Goal: Task Accomplishment & Management: Complete application form

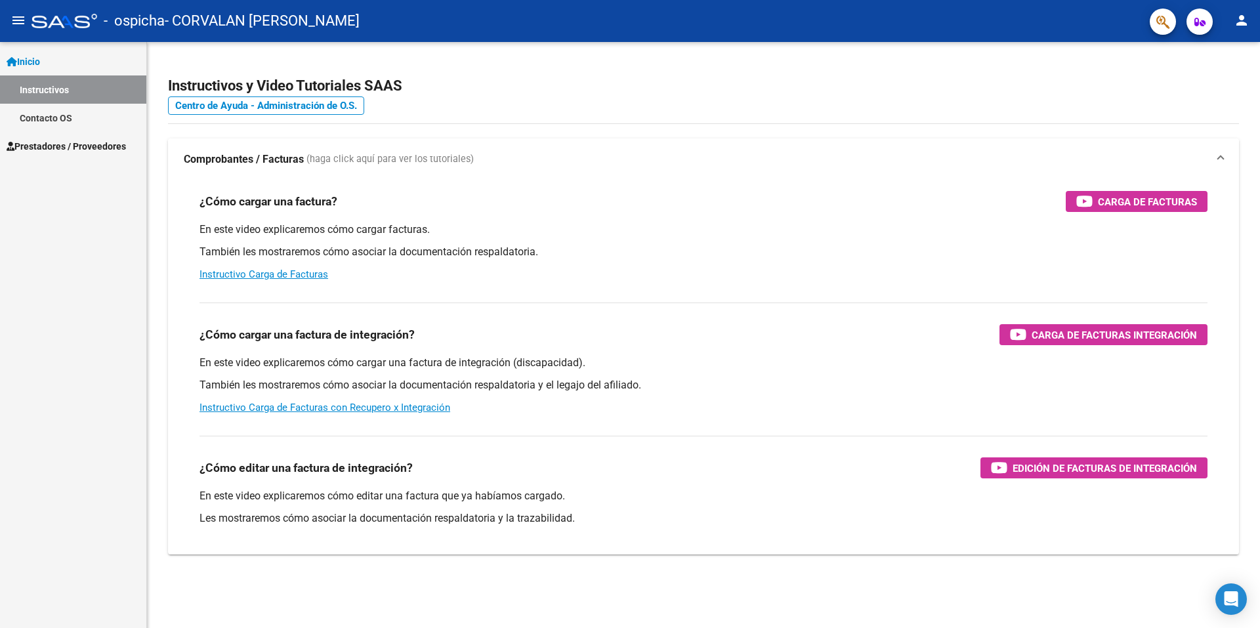
click at [1222, 159] on span at bounding box center [1220, 159] width 5 height 14
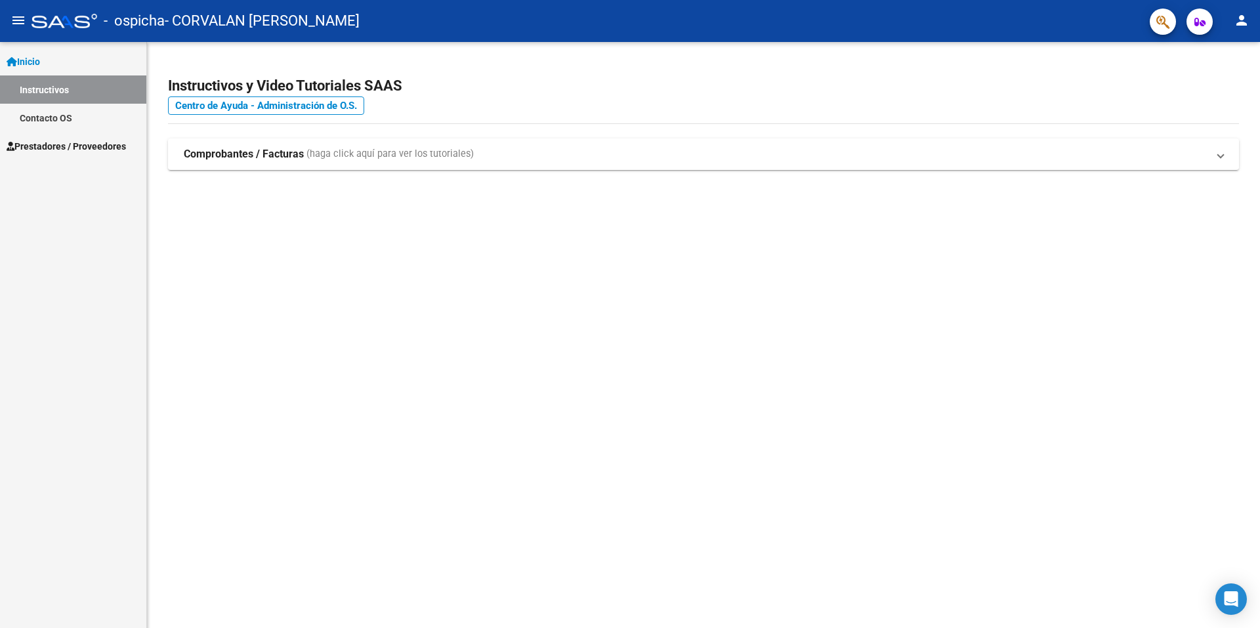
click at [65, 149] on span "Prestadores / Proveedores" at bounding box center [66, 146] width 119 height 14
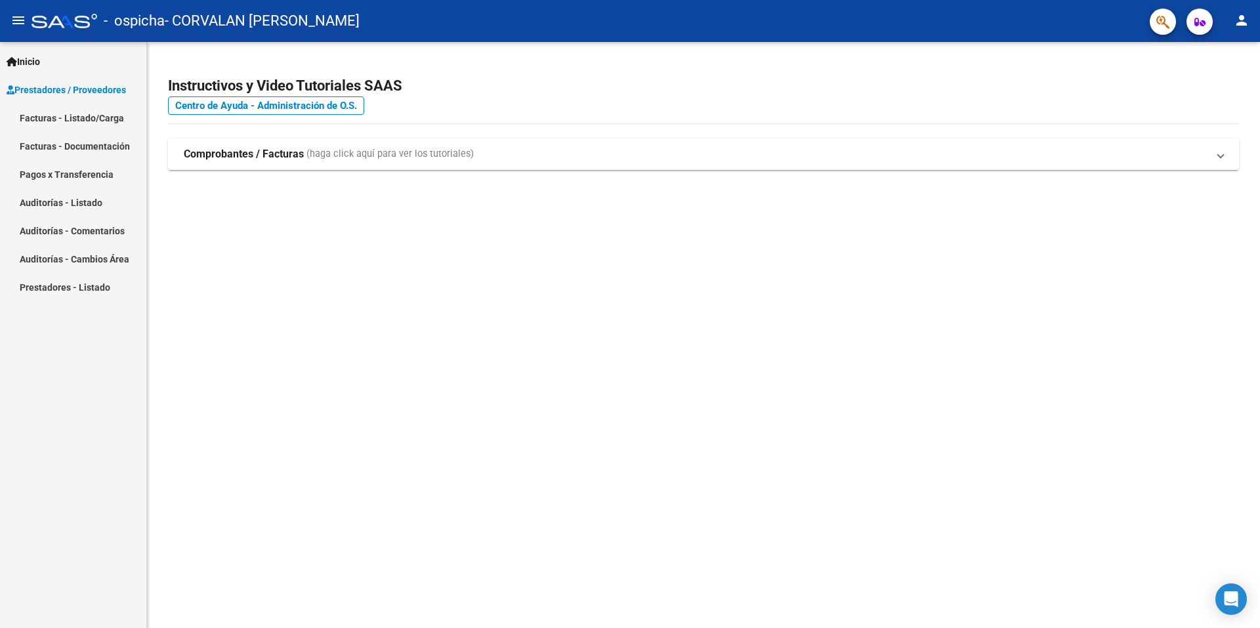
click at [67, 119] on link "Facturas - Listado/Carga" at bounding box center [73, 118] width 146 height 28
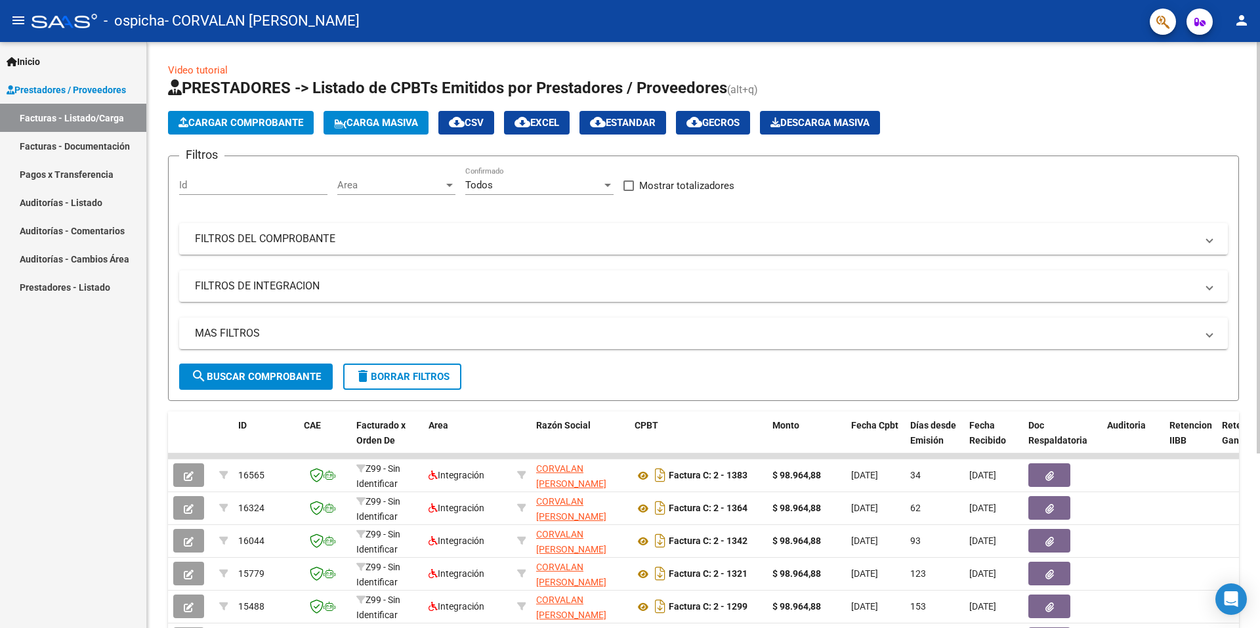
click at [243, 124] on span "Cargar Comprobante" at bounding box center [240, 123] width 125 height 12
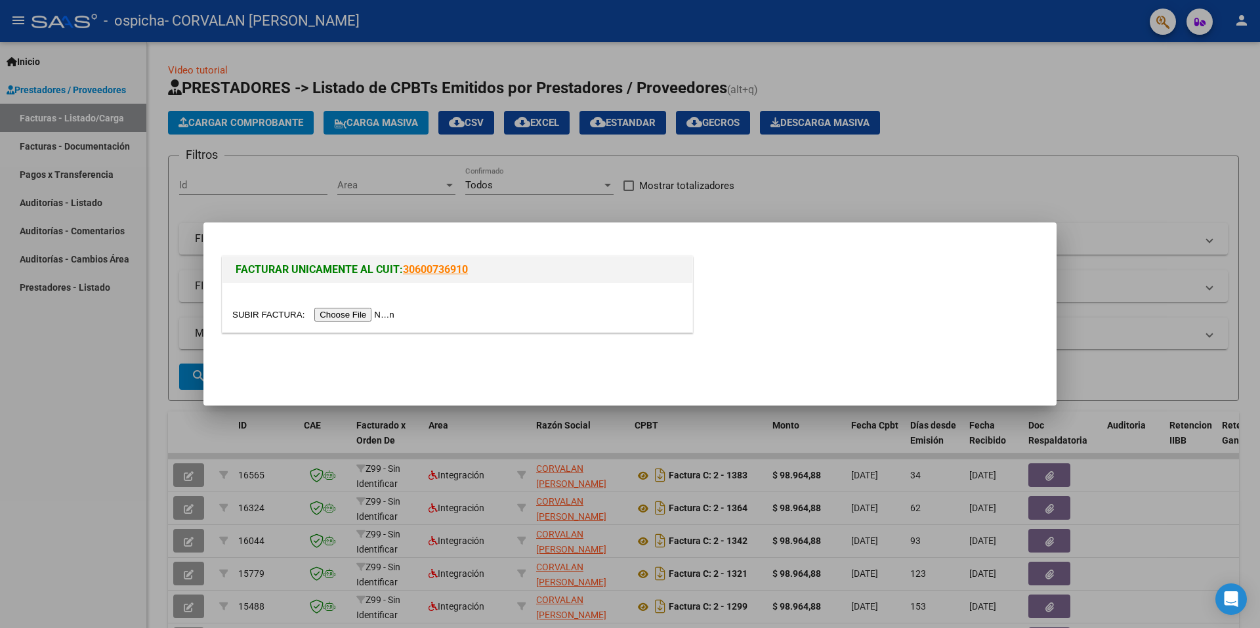
click at [377, 316] on input "file" at bounding box center [315, 315] width 166 height 14
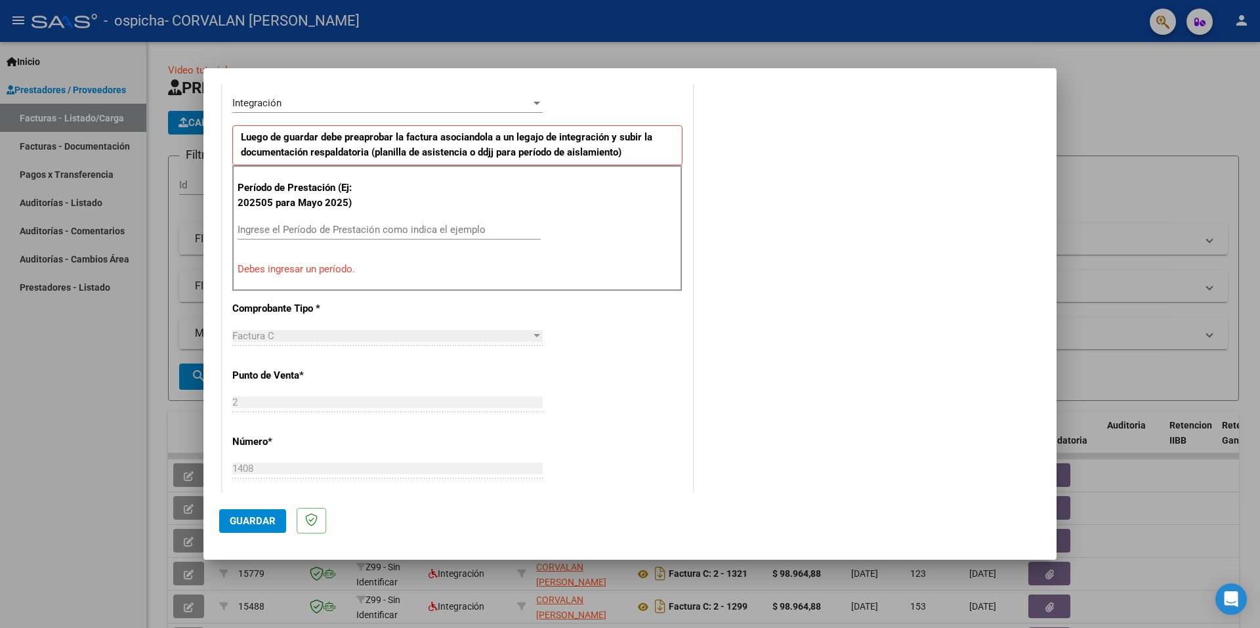
scroll to position [328, 0]
click at [405, 218] on div "Ingrese el Período de Prestación como indica el ejemplo" at bounding box center [389, 227] width 303 height 20
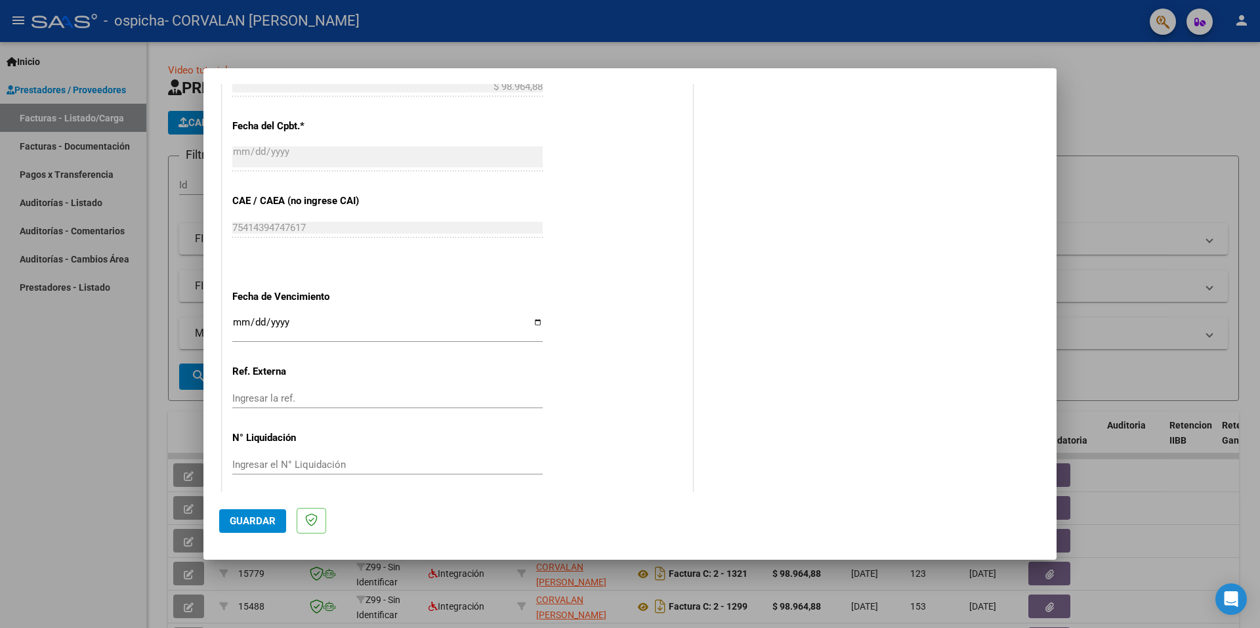
scroll to position [747, 0]
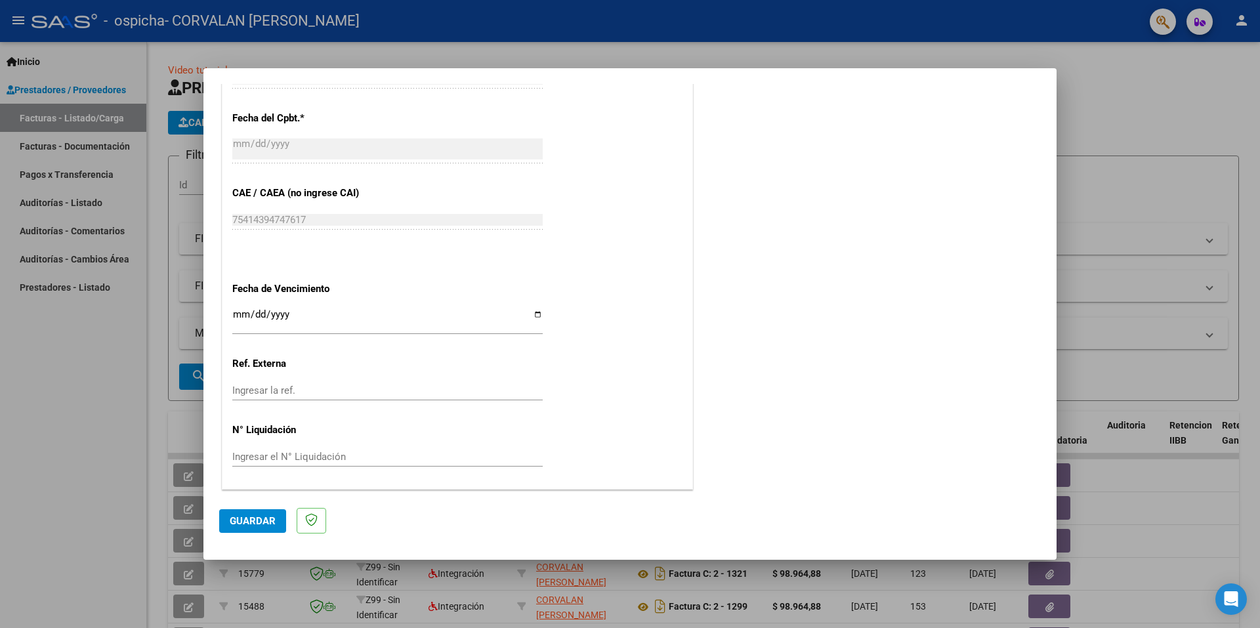
type input "202509"
click at [291, 316] on input "Ingresar la fecha" at bounding box center [387, 319] width 310 height 21
click at [241, 323] on input "Ingresar la fecha" at bounding box center [387, 319] width 310 height 21
click at [243, 316] on input "Ingresar la fecha" at bounding box center [387, 319] width 310 height 21
type input "[DATE]"
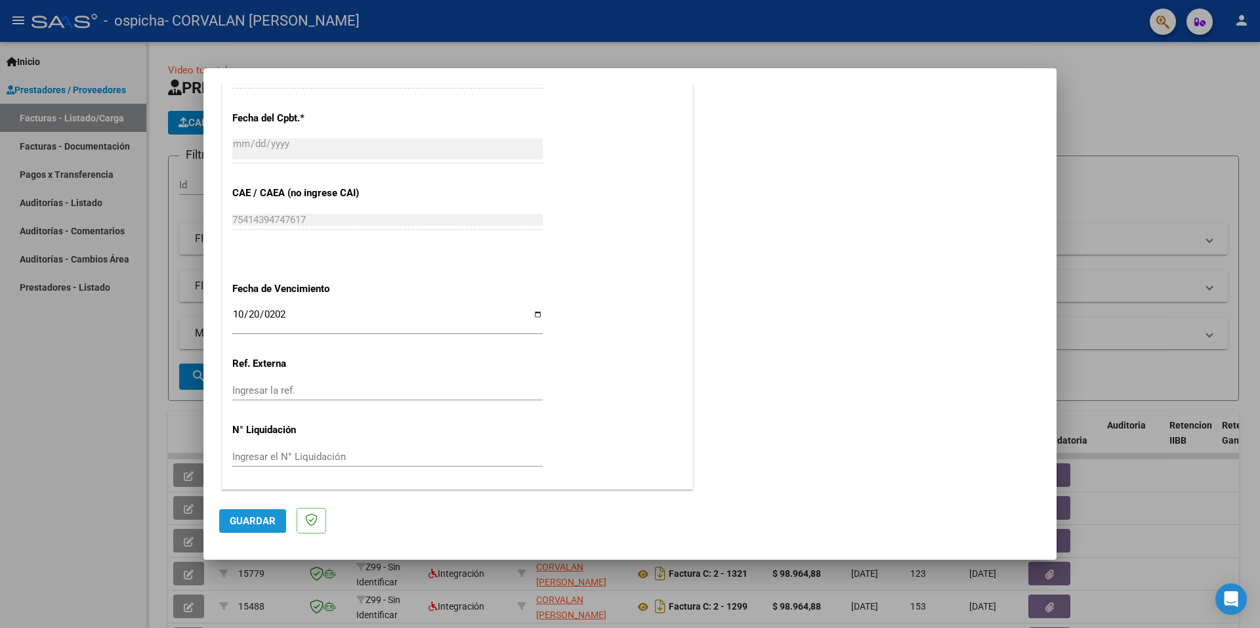
click at [270, 523] on span "Guardar" at bounding box center [253, 521] width 46 height 12
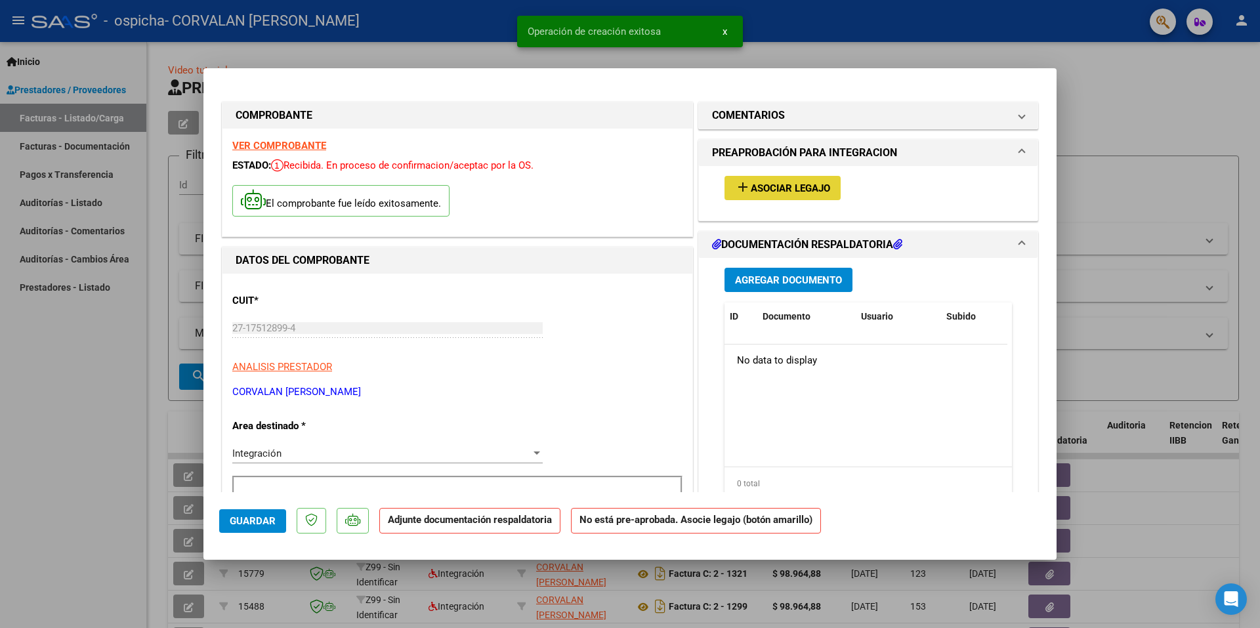
click at [780, 182] on span "Asociar Legajo" at bounding box center [790, 188] width 79 height 12
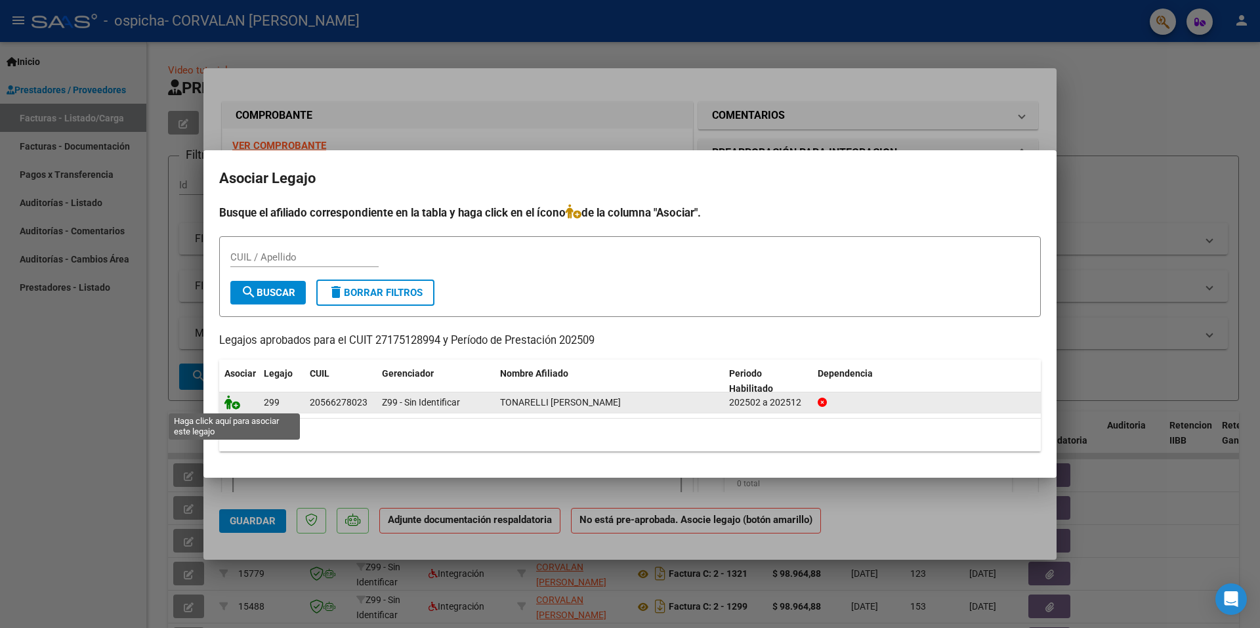
click at [235, 405] on icon at bounding box center [232, 402] width 16 height 14
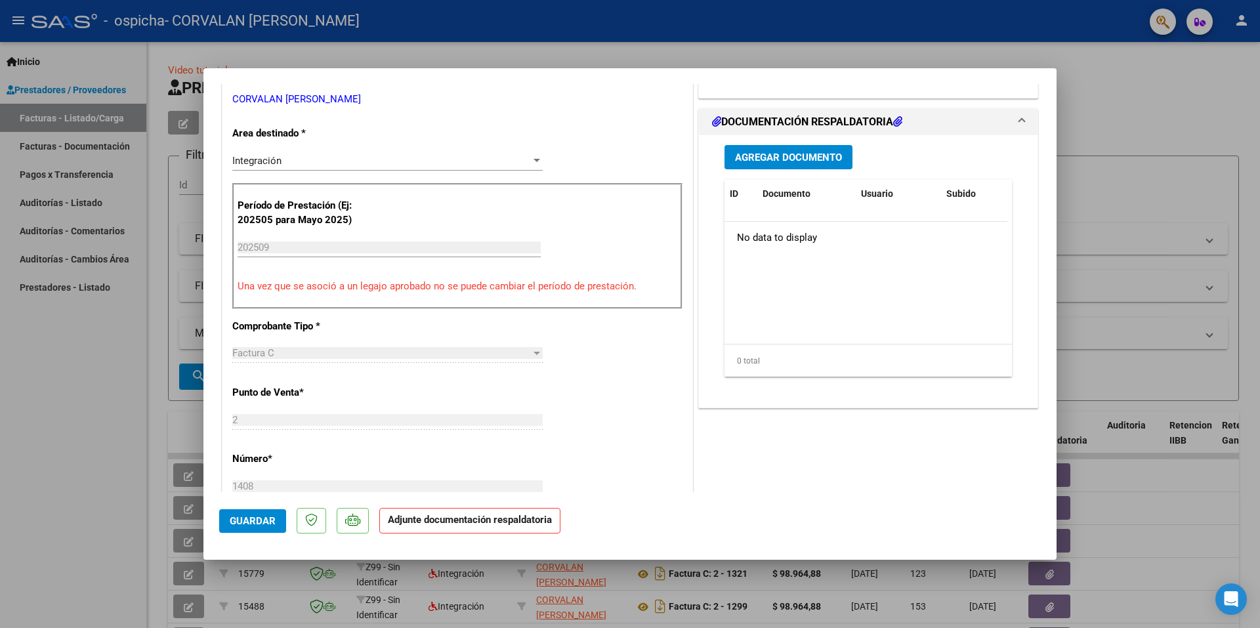
scroll to position [262, 0]
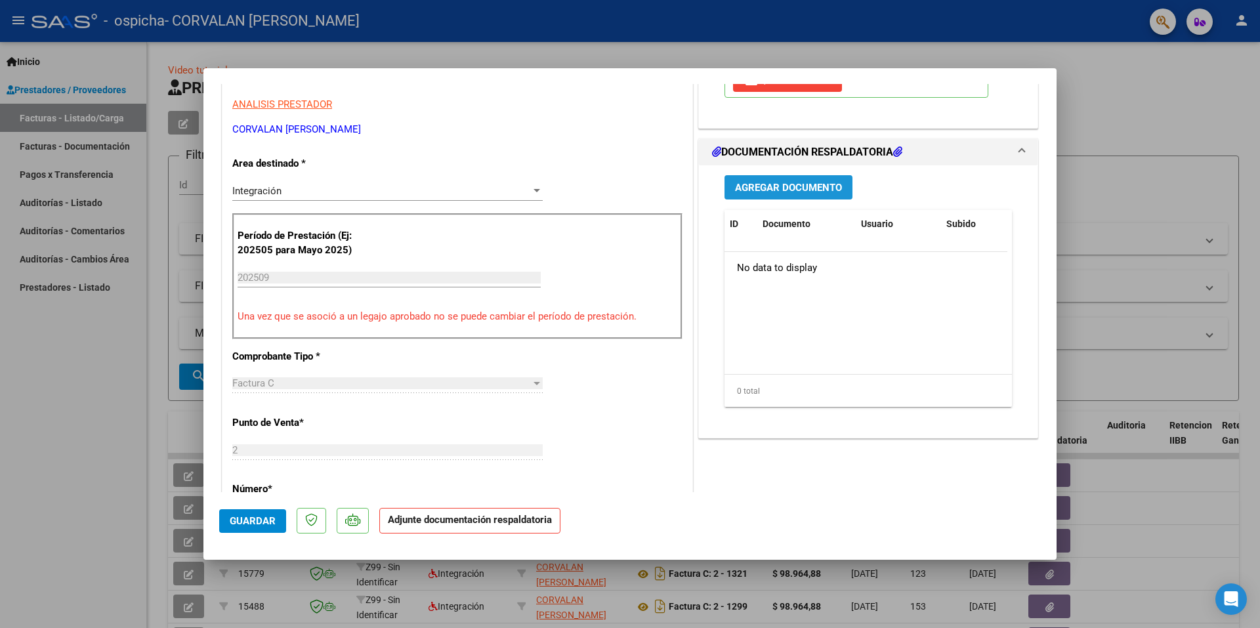
click at [785, 183] on span "Agregar Documento" at bounding box center [788, 188] width 107 height 12
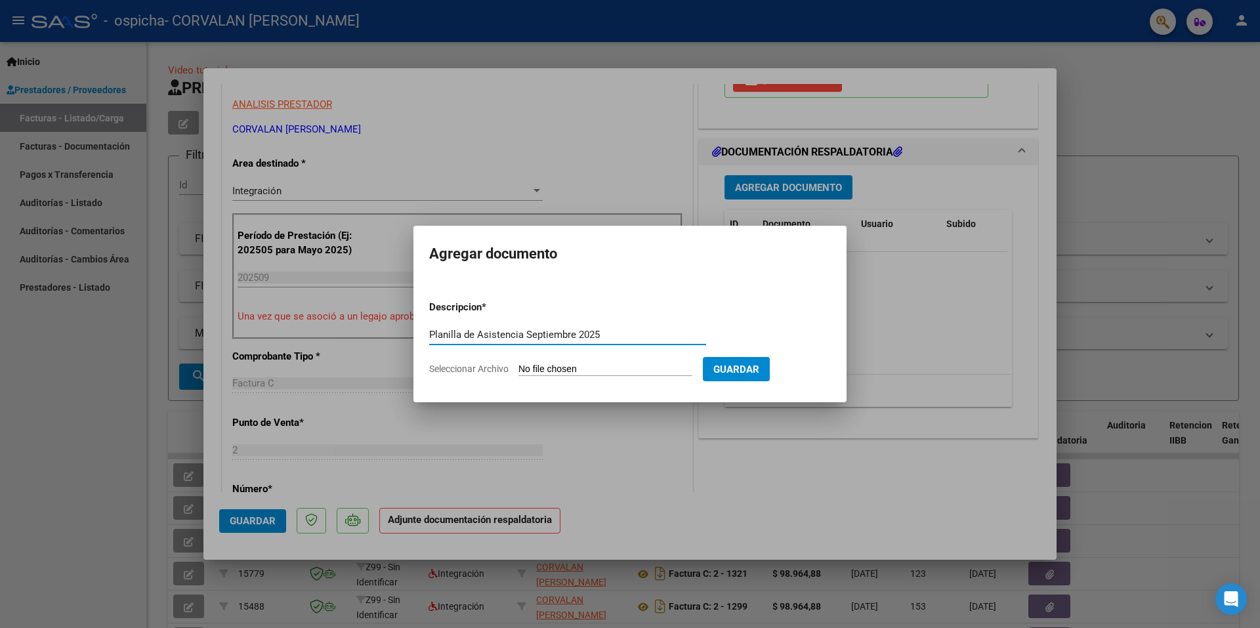
type input "Planilla de Asistencia Septiembre 2025"
click at [599, 369] on input "Seleccionar Archivo" at bounding box center [605, 369] width 174 height 12
type input "C:\fakepath\Planilla de Asistencia [DATE].pdf"
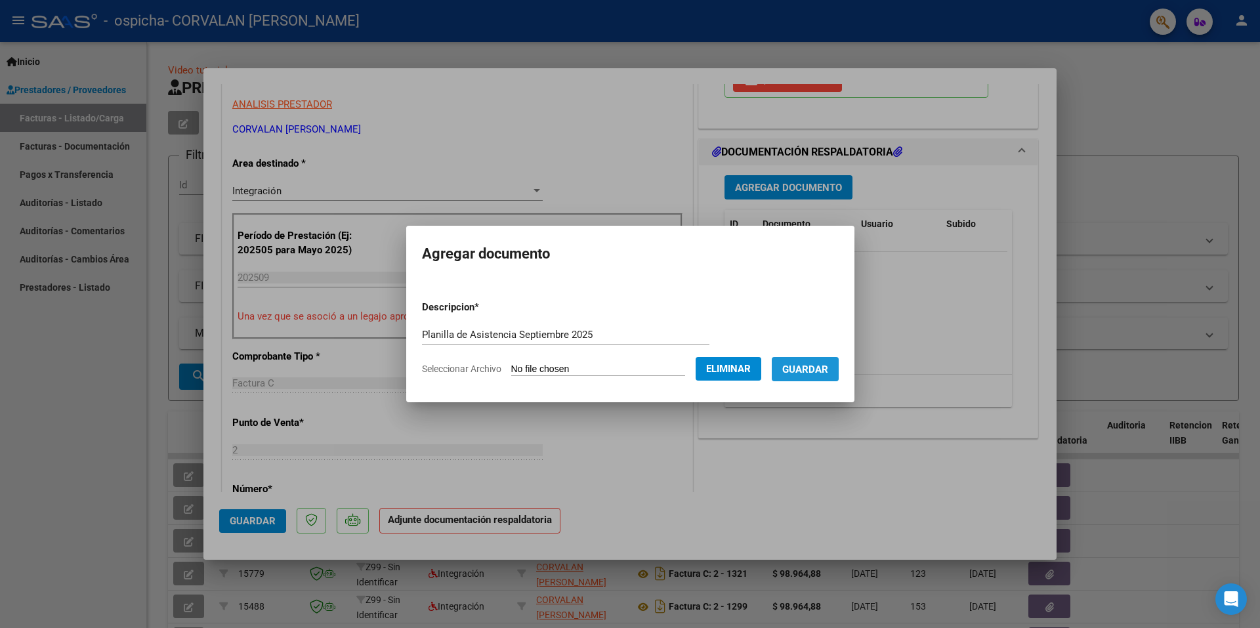
click at [820, 370] on span "Guardar" at bounding box center [805, 369] width 46 height 12
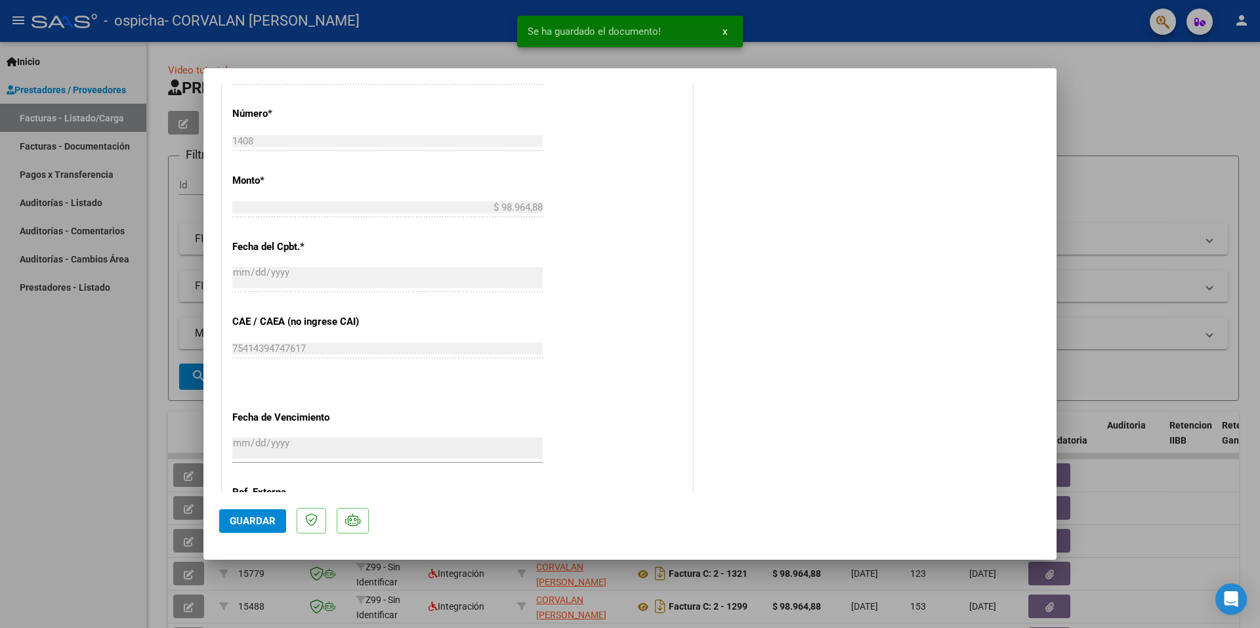
scroll to position [766, 0]
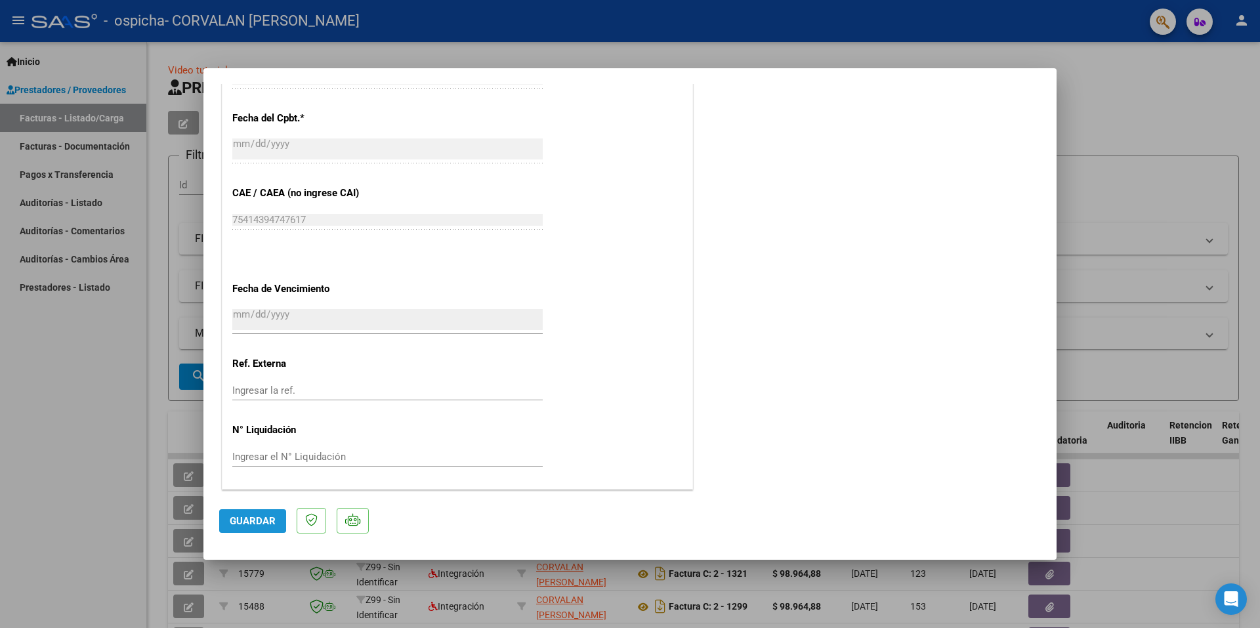
click at [244, 517] on span "Guardar" at bounding box center [253, 521] width 46 height 12
